Goal: Transaction & Acquisition: Purchase product/service

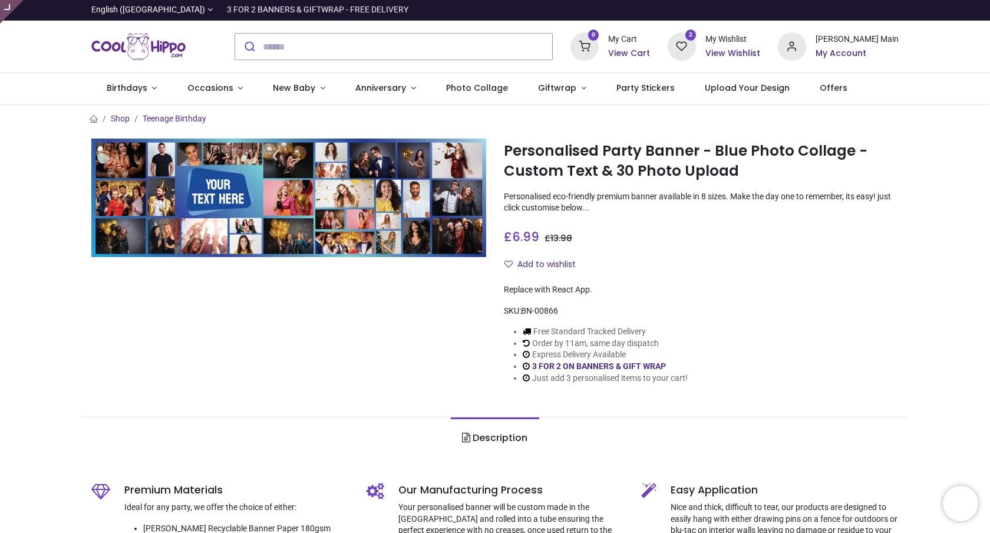
type input "**********"
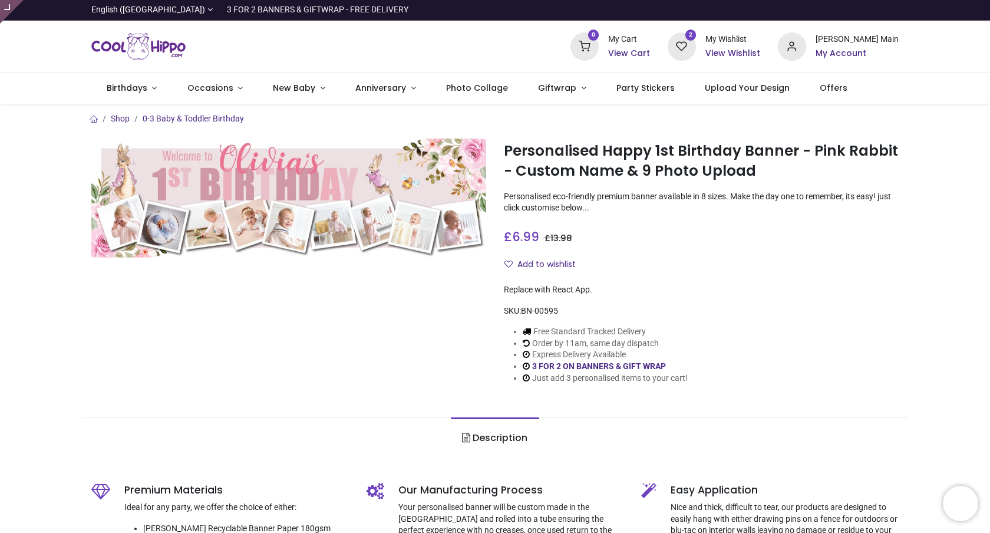
type input "**********"
